Goal: Task Accomplishment & Management: Manage account settings

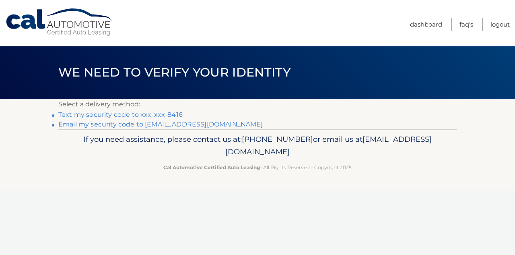
click at [174, 113] on link "Text my security code to xxx-xxx-8416" at bounding box center [120, 115] width 124 height 8
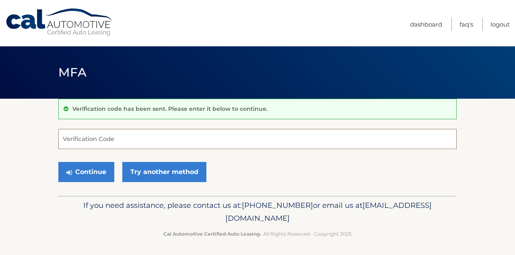
click at [166, 136] on input "Verification Code" at bounding box center [257, 139] width 398 height 20
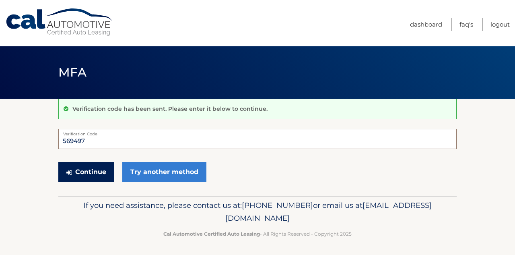
type input "569497"
click at [92, 171] on button "Continue" at bounding box center [86, 172] width 56 height 20
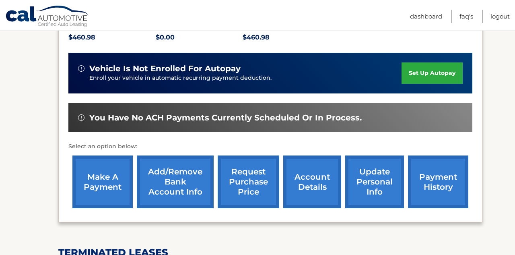
scroll to position [192, 0]
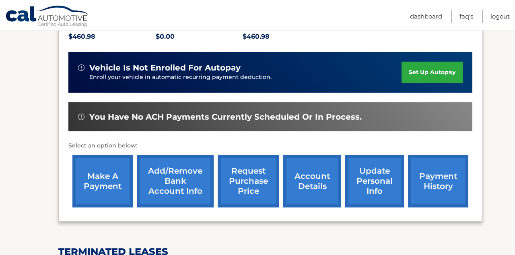
click at [316, 176] on link "account details" at bounding box center [312, 180] width 58 height 53
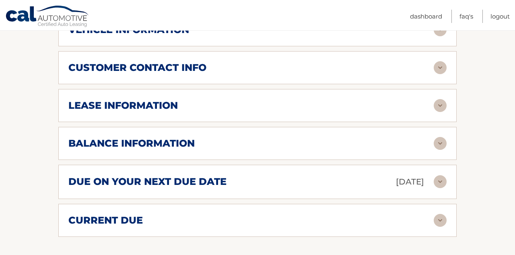
click at [316, 177] on div "due on your next due date Oct 01, 2025" at bounding box center [250, 182] width 365 height 14
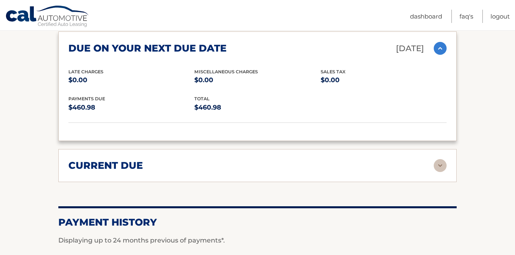
scroll to position [560, 0]
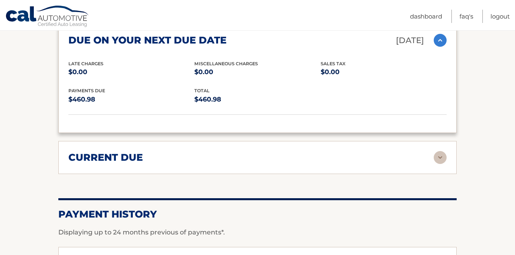
click at [371, 167] on div "current due Late Charges $0.00 Miscelleneous Charges* $0.00 Sales Tax $0.00 pay…" at bounding box center [257, 157] width 398 height 33
click at [373, 163] on div "current due Late Charges $0.00 Miscelleneous Charges* $0.00 Sales Tax $0.00 pay…" at bounding box center [257, 157] width 398 height 33
click at [441, 156] on img at bounding box center [440, 157] width 13 height 13
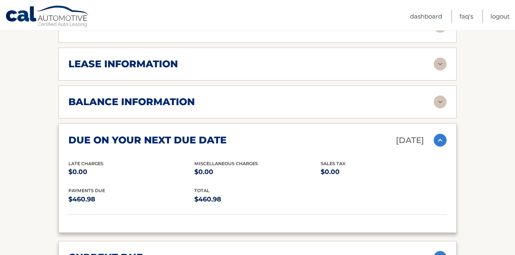
scroll to position [455, 0]
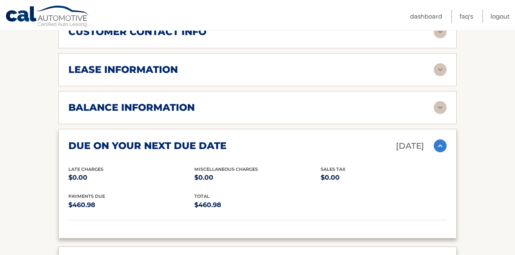
click at [437, 107] on img at bounding box center [440, 107] width 13 height 13
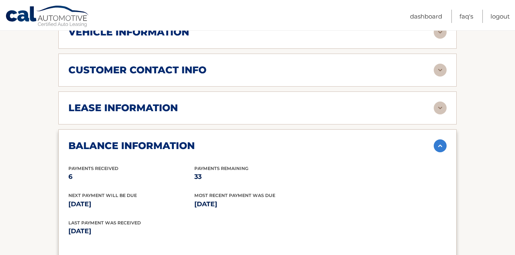
scroll to position [411, 0]
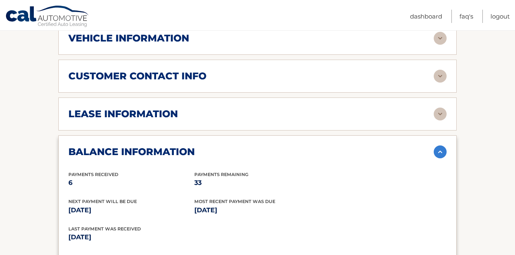
click at [439, 112] on img at bounding box center [440, 113] width 13 height 13
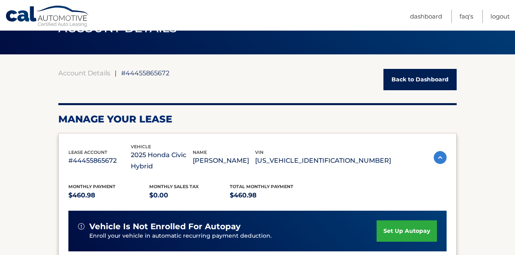
scroll to position [24, 0]
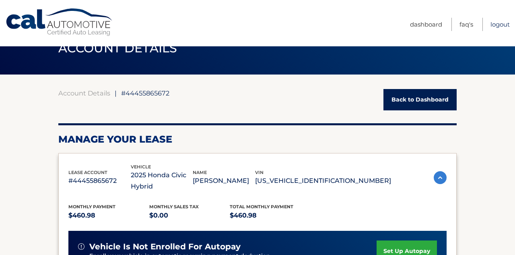
click at [501, 26] on link "Logout" at bounding box center [499, 24] width 19 height 13
